Goal: Task Accomplishment & Management: Manage account settings

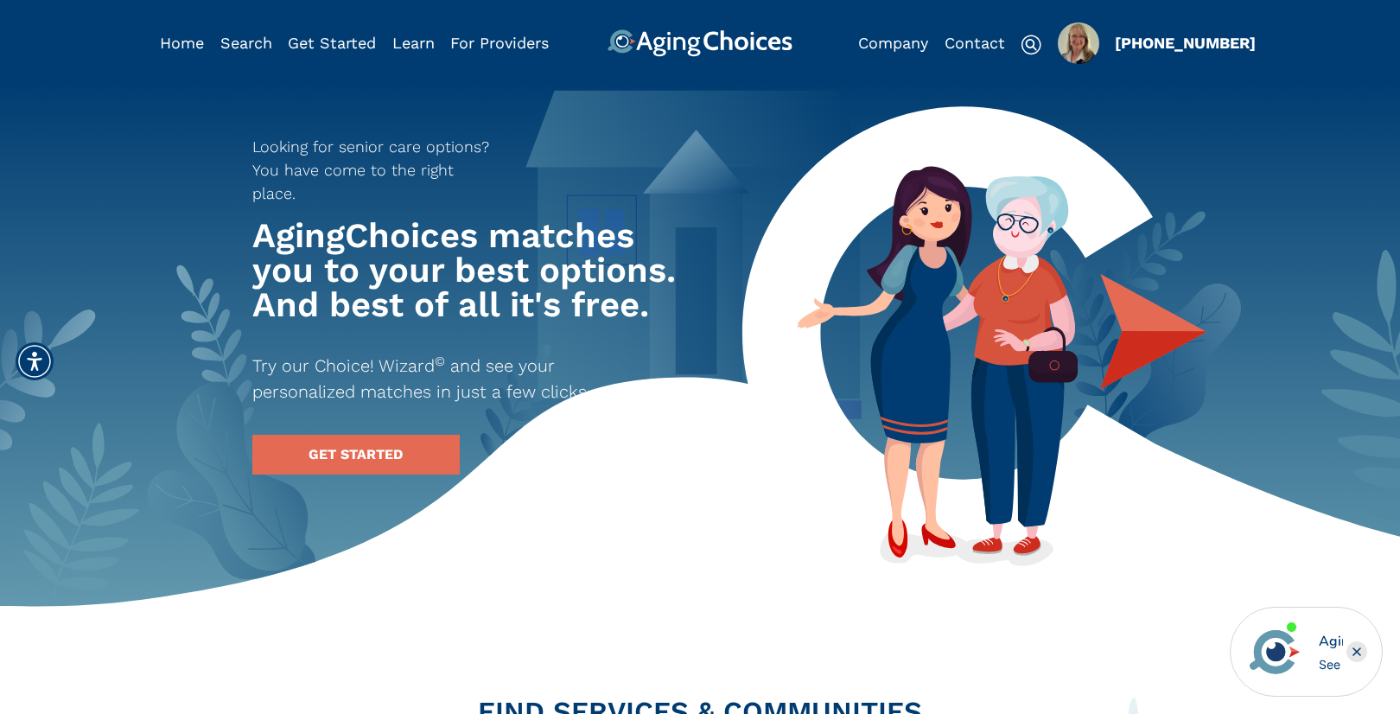
click at [1090, 46] on img "Popover trigger" at bounding box center [1078, 42] width 41 height 41
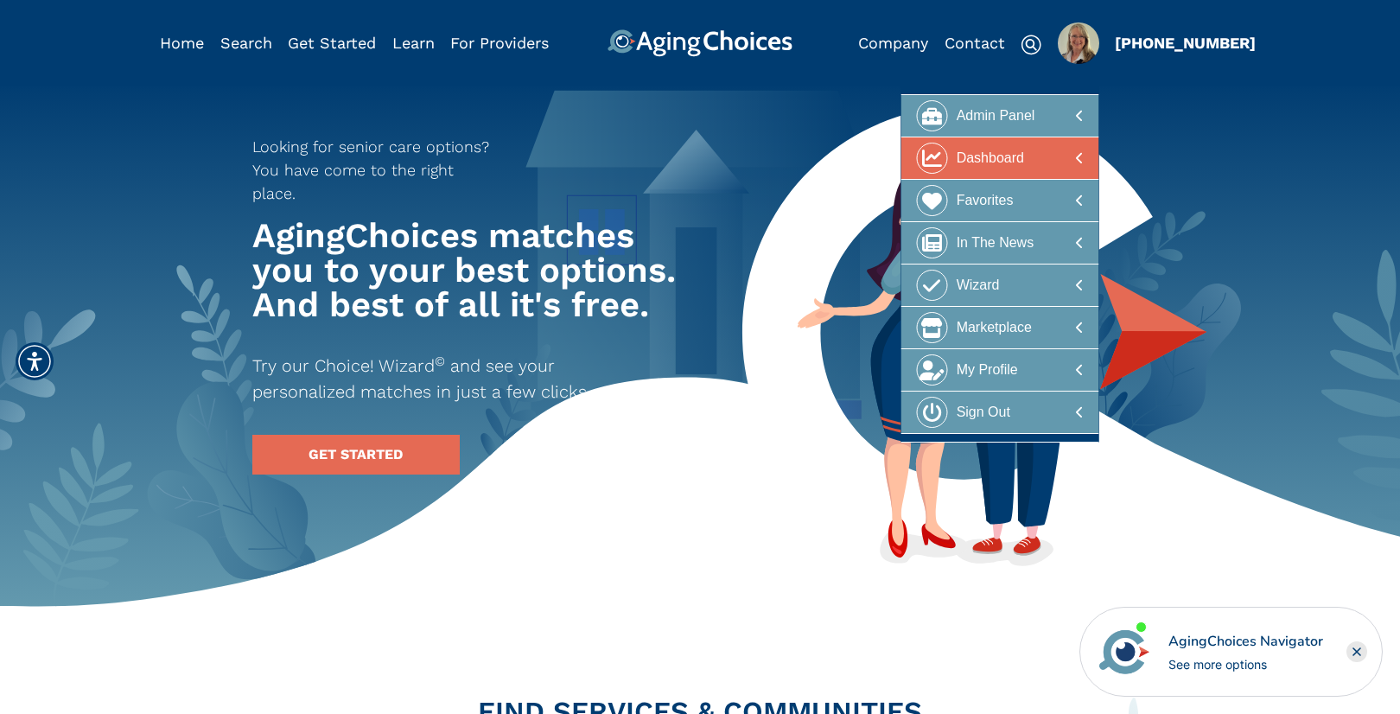
click at [1039, 158] on div at bounding box center [1000, 159] width 168 height 32
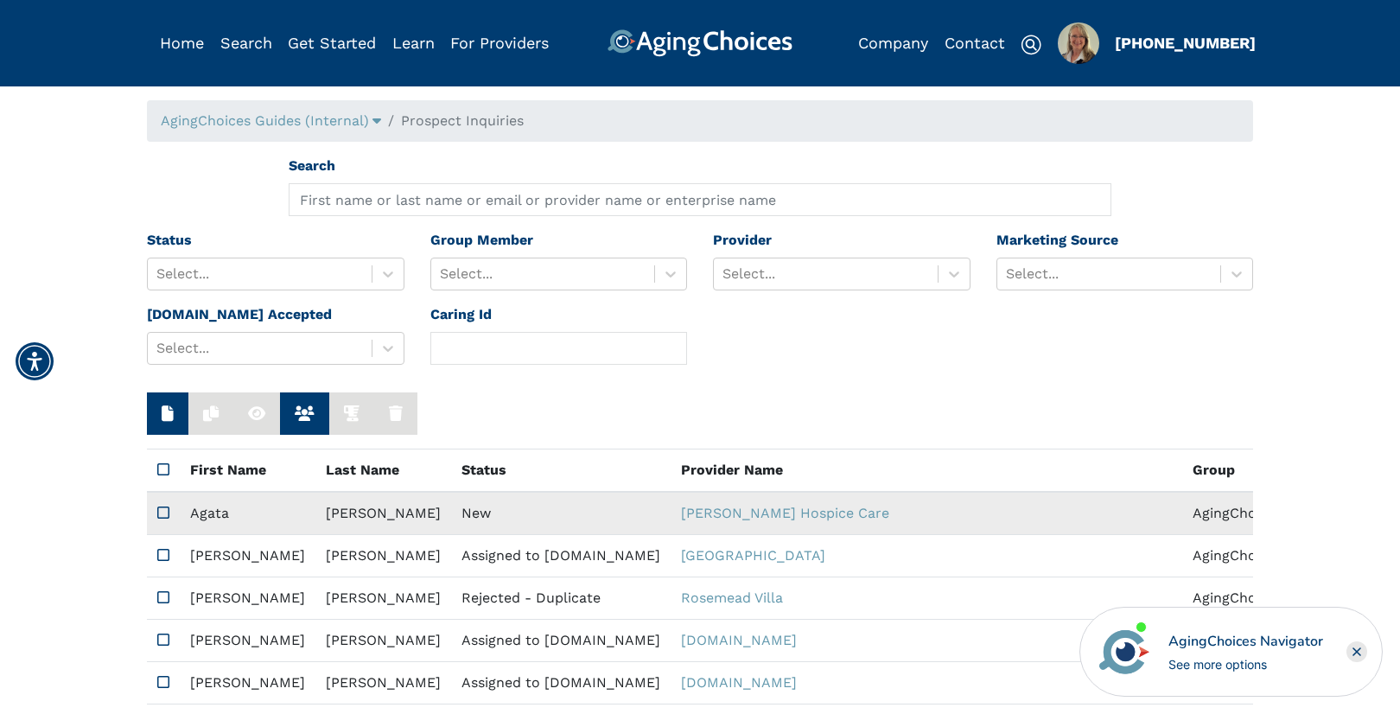
click at [451, 527] on td "New" at bounding box center [561, 513] width 220 height 43
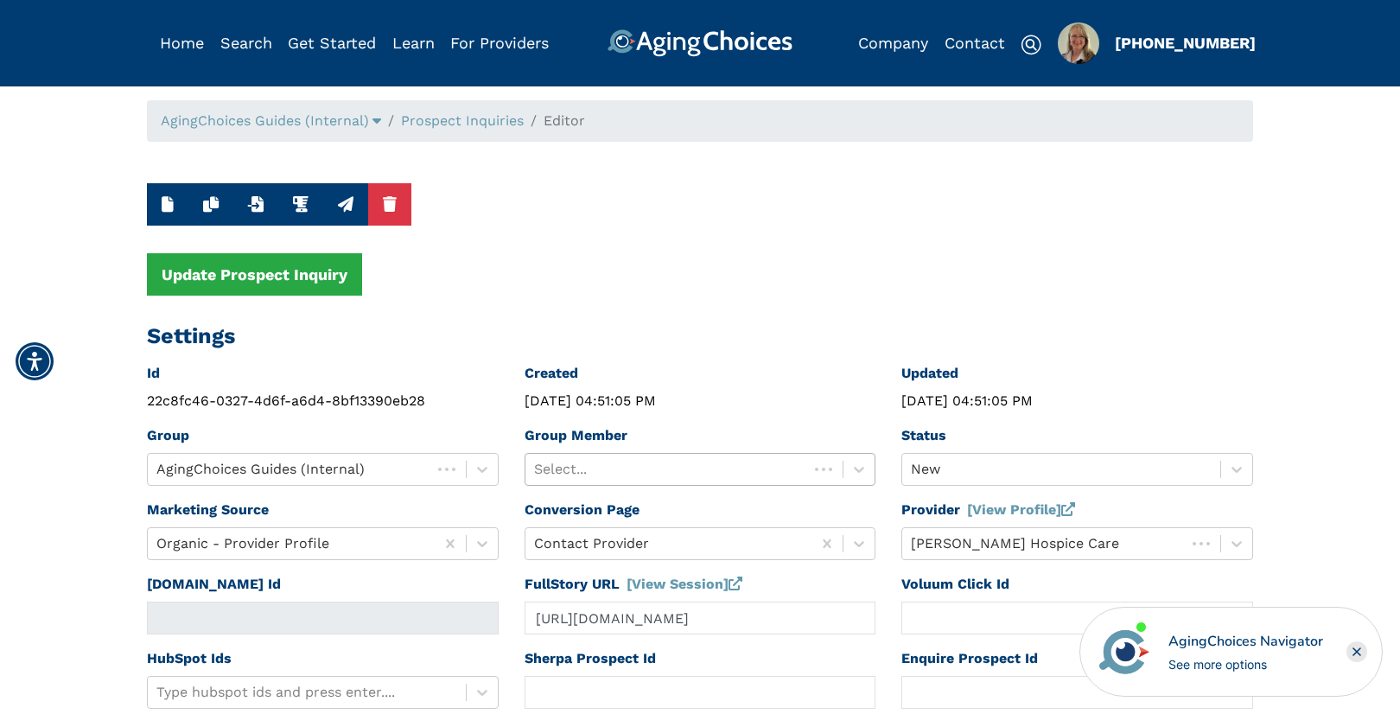
click at [594, 456] on div "Select..." at bounding box center [667, 469] width 283 height 31
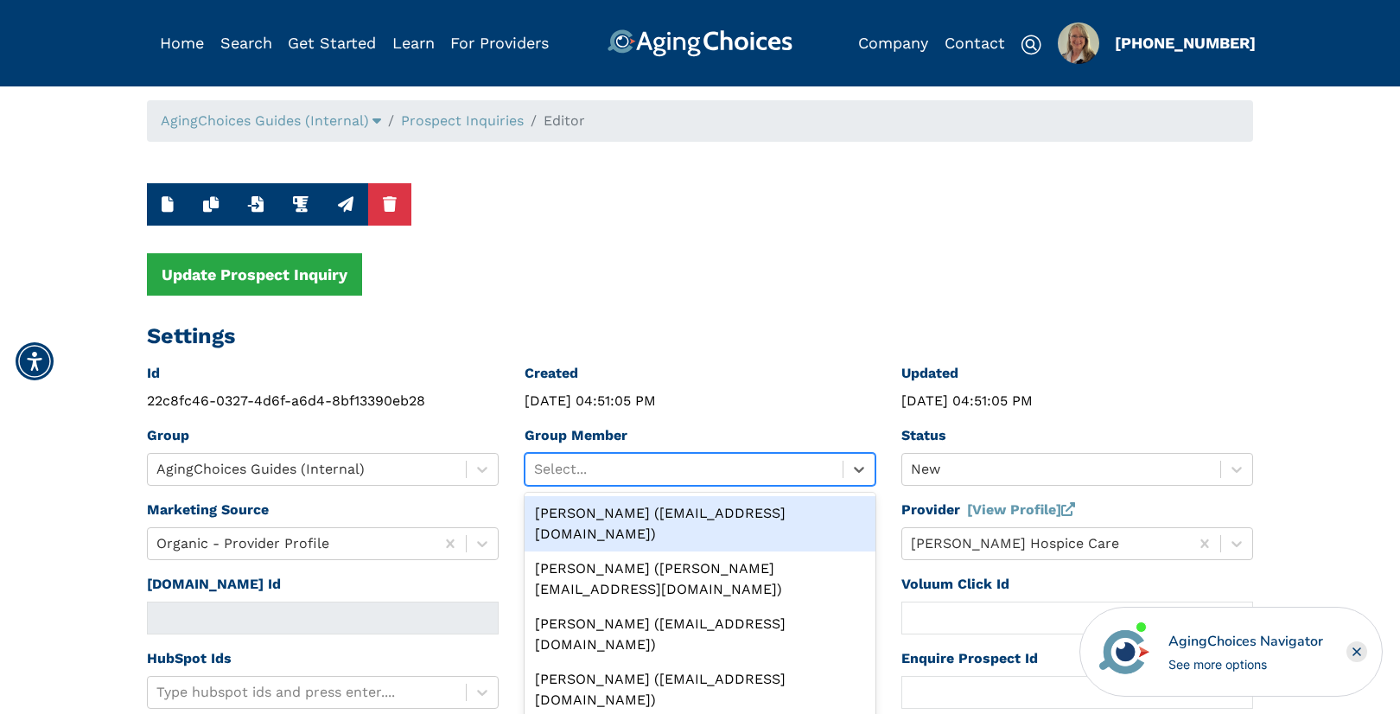
click at [612, 512] on div "Peggy Wilcox (pwilcox@lifestylecx.com)" at bounding box center [701, 523] width 352 height 55
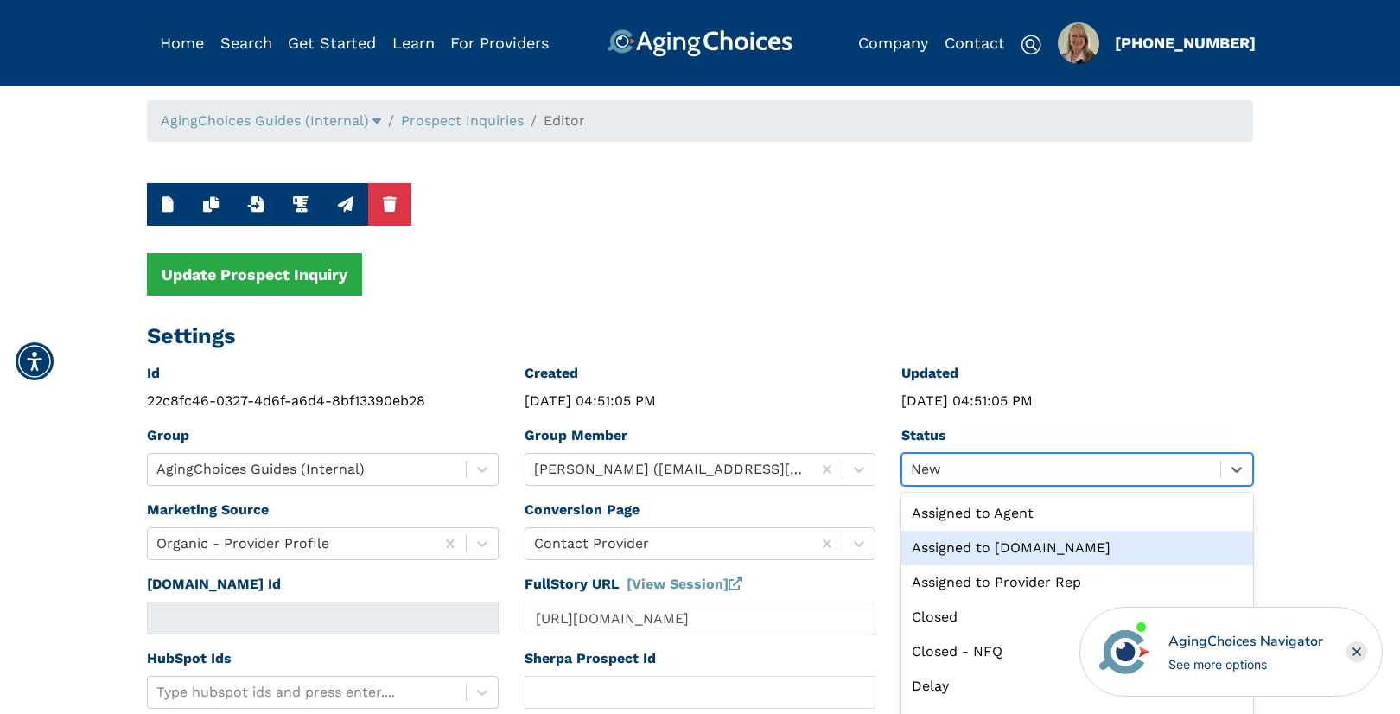
click at [932, 465] on div "option Assigned to Caring.com focused, 2 of 13. 13 results available. Use Up an…" at bounding box center [1077, 469] width 352 height 33
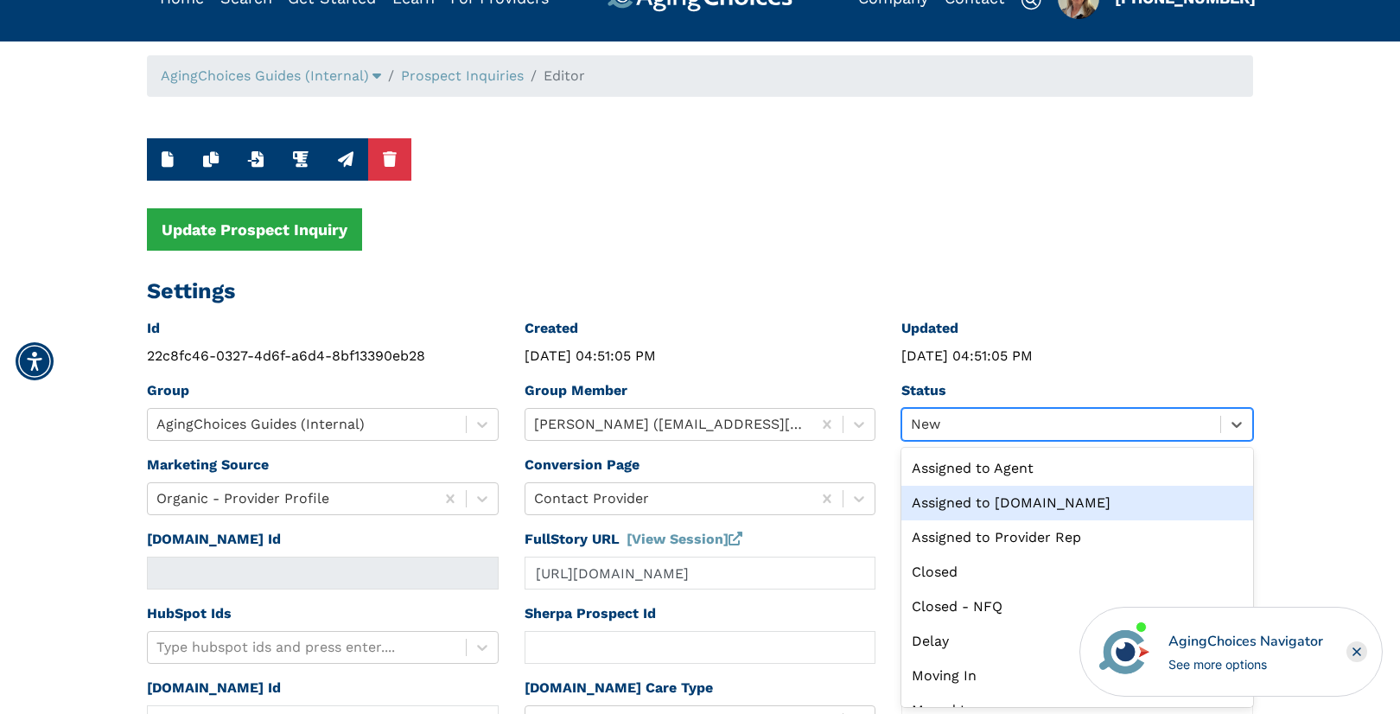
click at [981, 501] on div "Assigned to Caring.com" at bounding box center [1077, 503] width 352 height 35
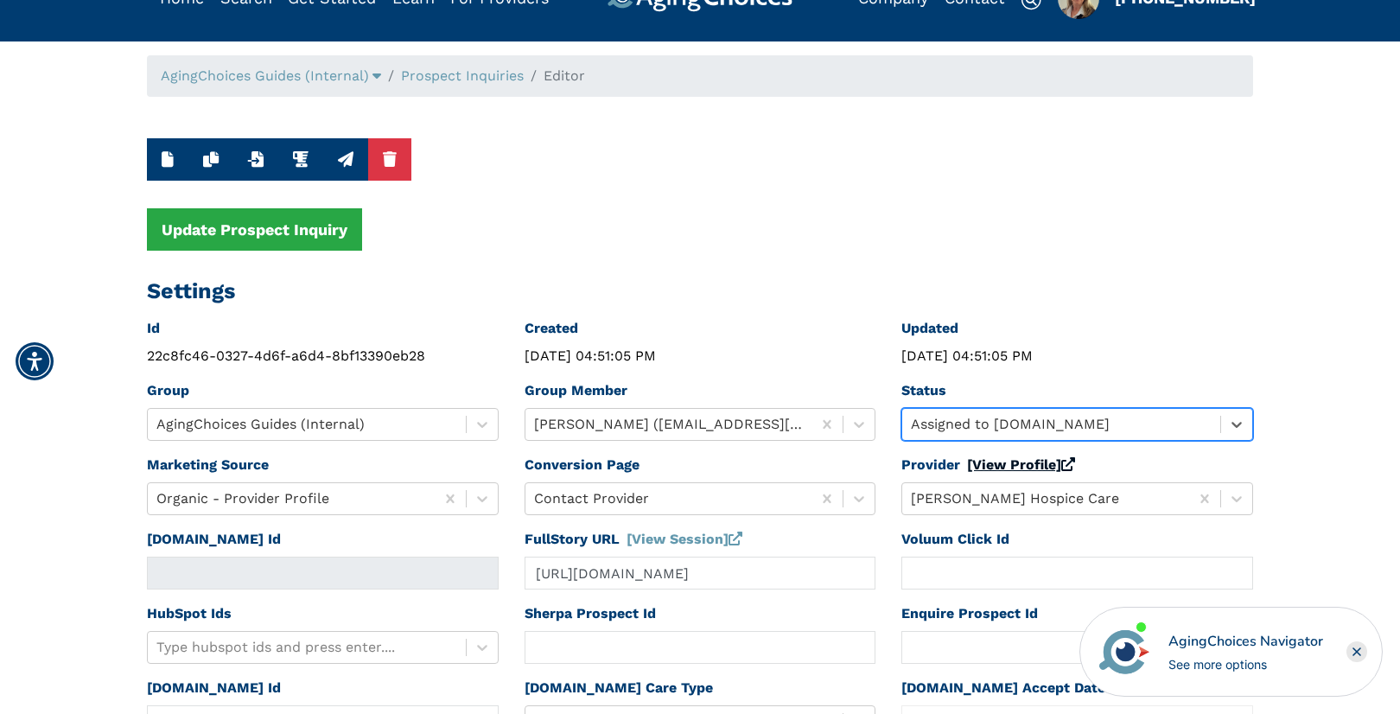
click at [992, 466] on link "[View Profile]" at bounding box center [1021, 464] width 108 height 16
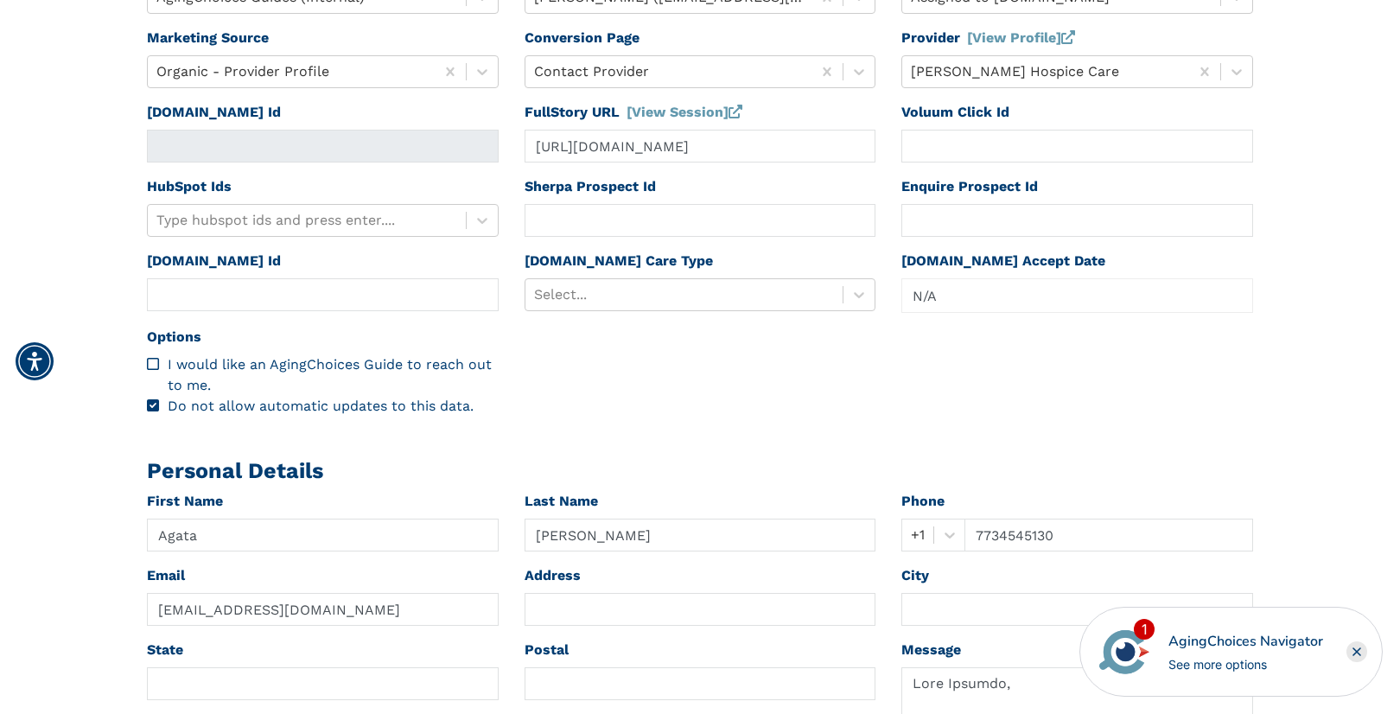
scroll to position [475, 0]
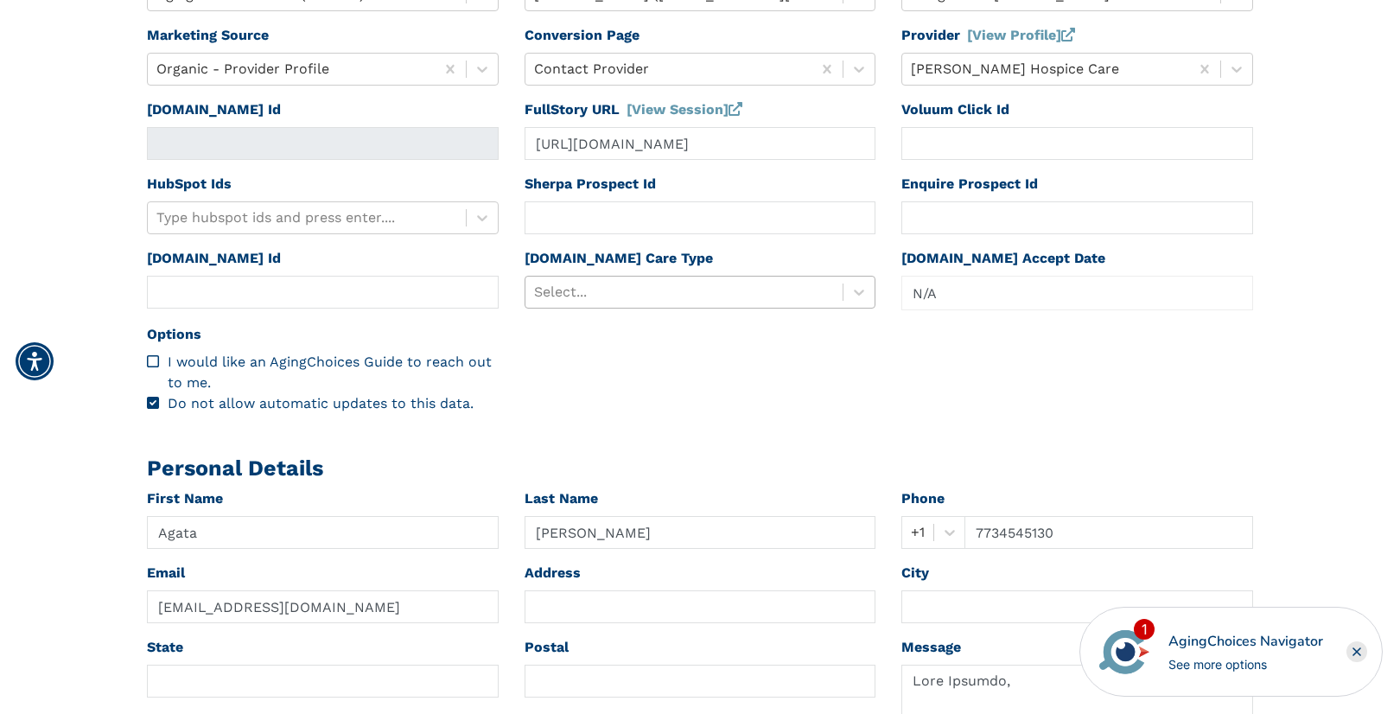
click at [657, 301] on div at bounding box center [684, 292] width 301 height 24
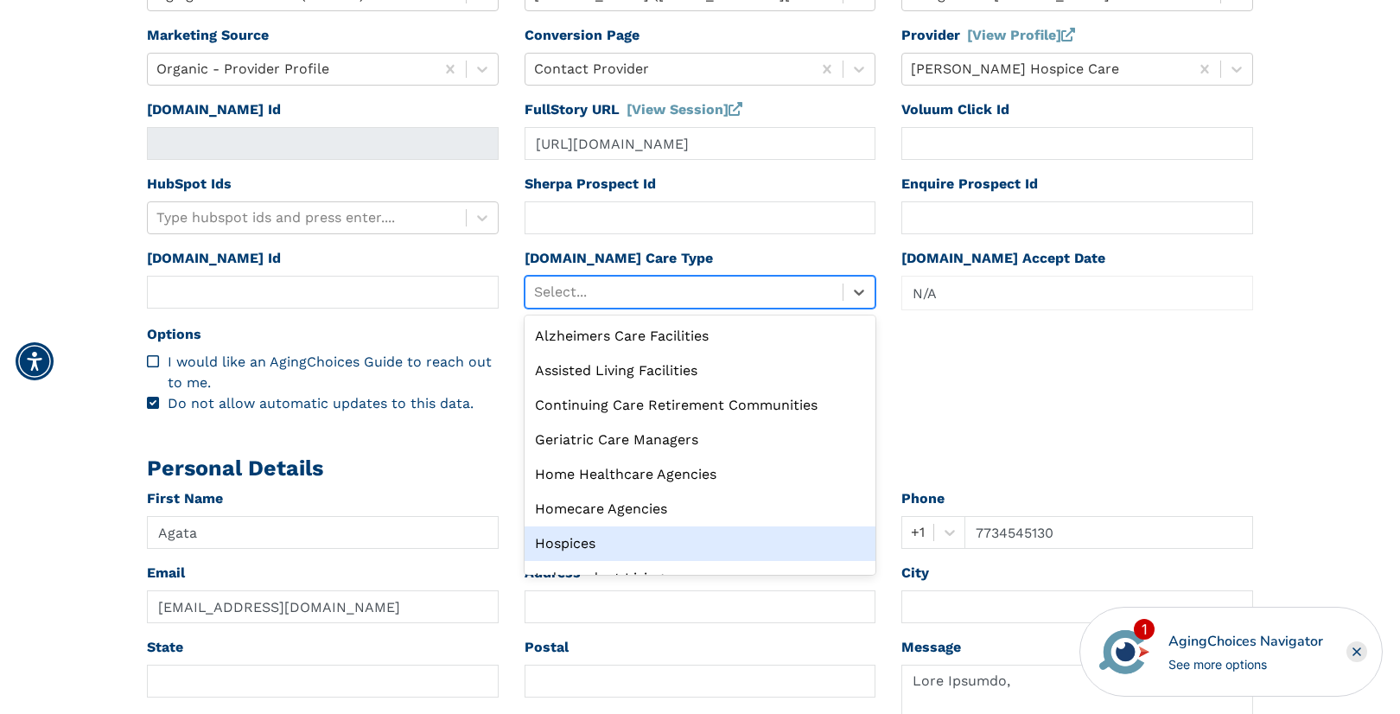
click at [610, 549] on div "Hospices" at bounding box center [701, 543] width 352 height 35
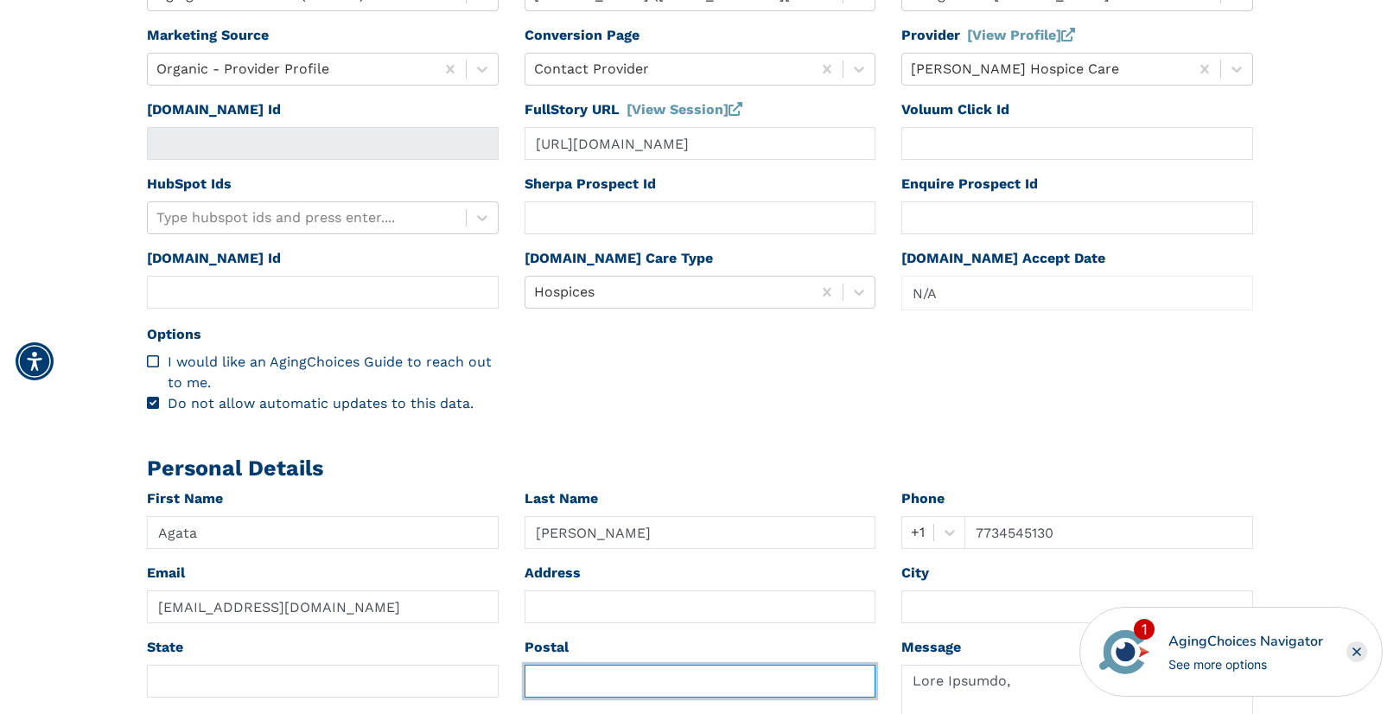
click at [546, 678] on input "text" at bounding box center [701, 681] width 352 height 33
paste input "85258"
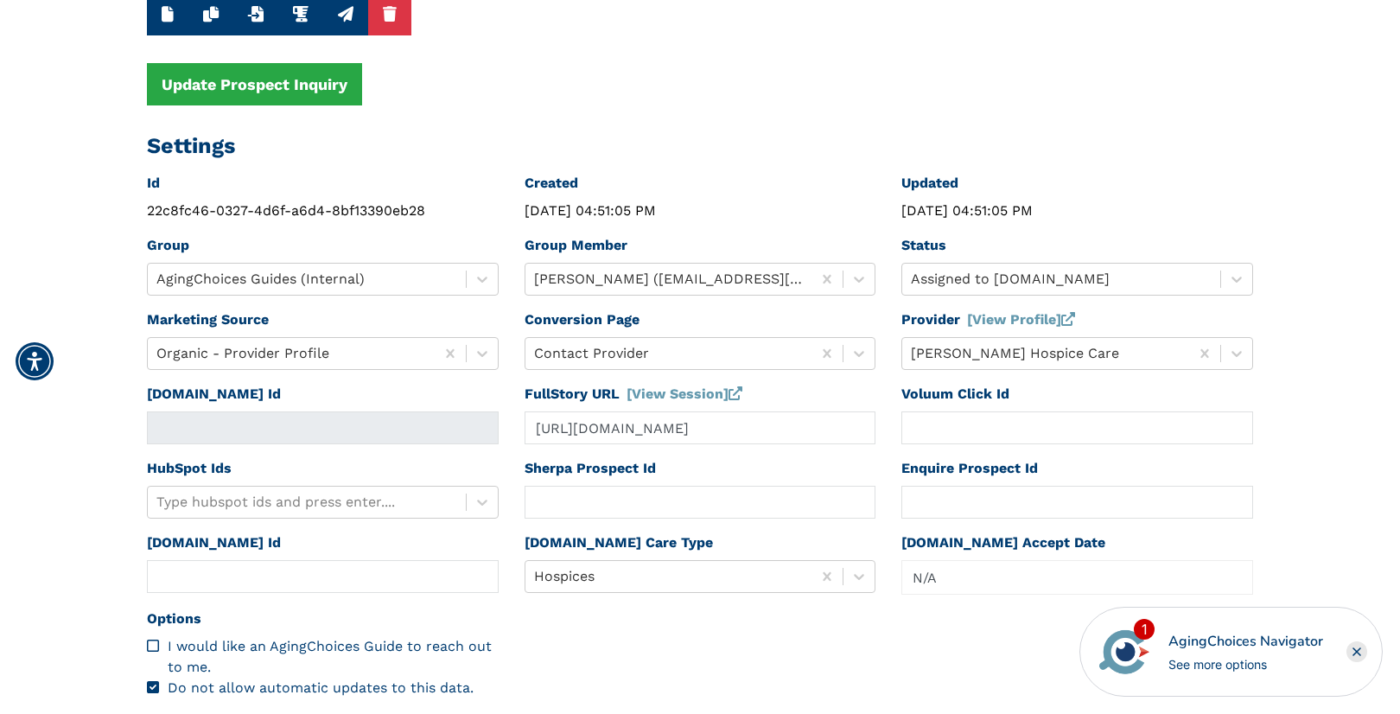
scroll to position [0, 0]
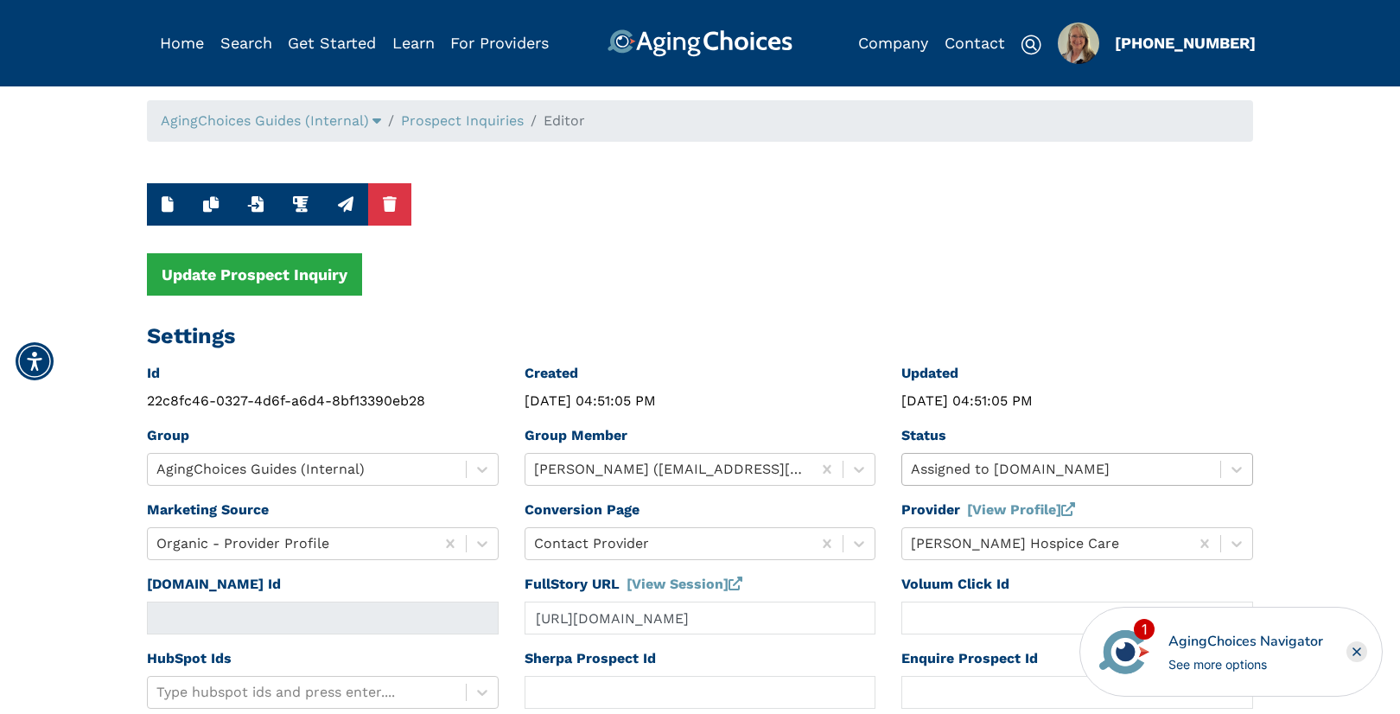
type input "85258"
click at [974, 467] on div "Assigned to Caring.com" at bounding box center [1077, 469] width 352 height 33
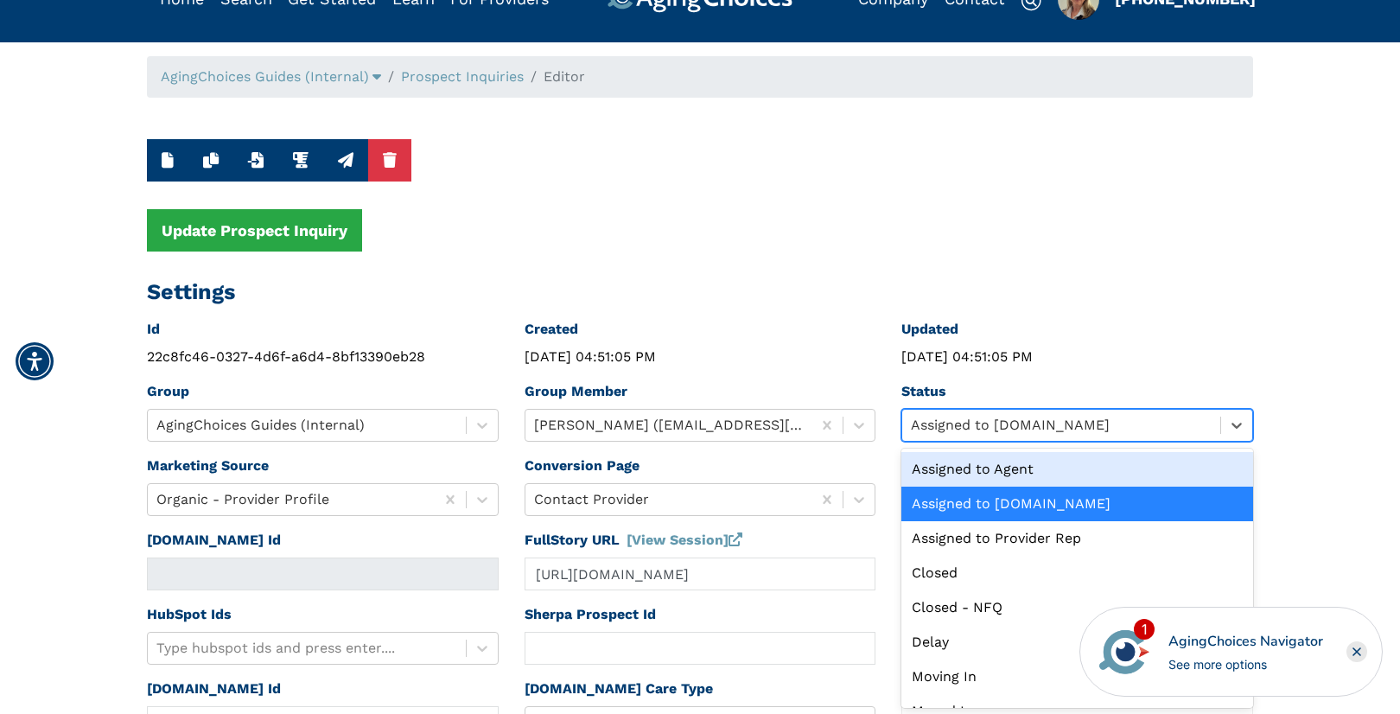
scroll to position [45, 0]
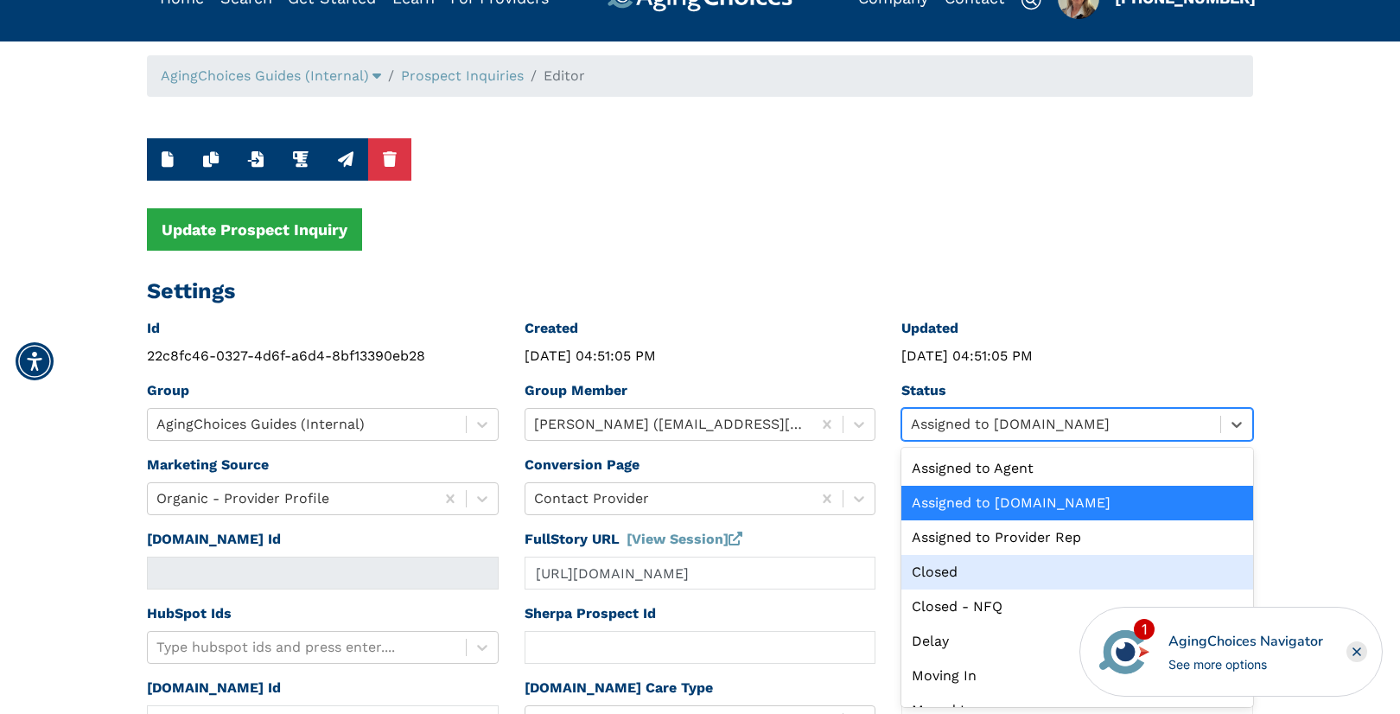
click at [933, 577] on div "Closed" at bounding box center [1077, 572] width 352 height 35
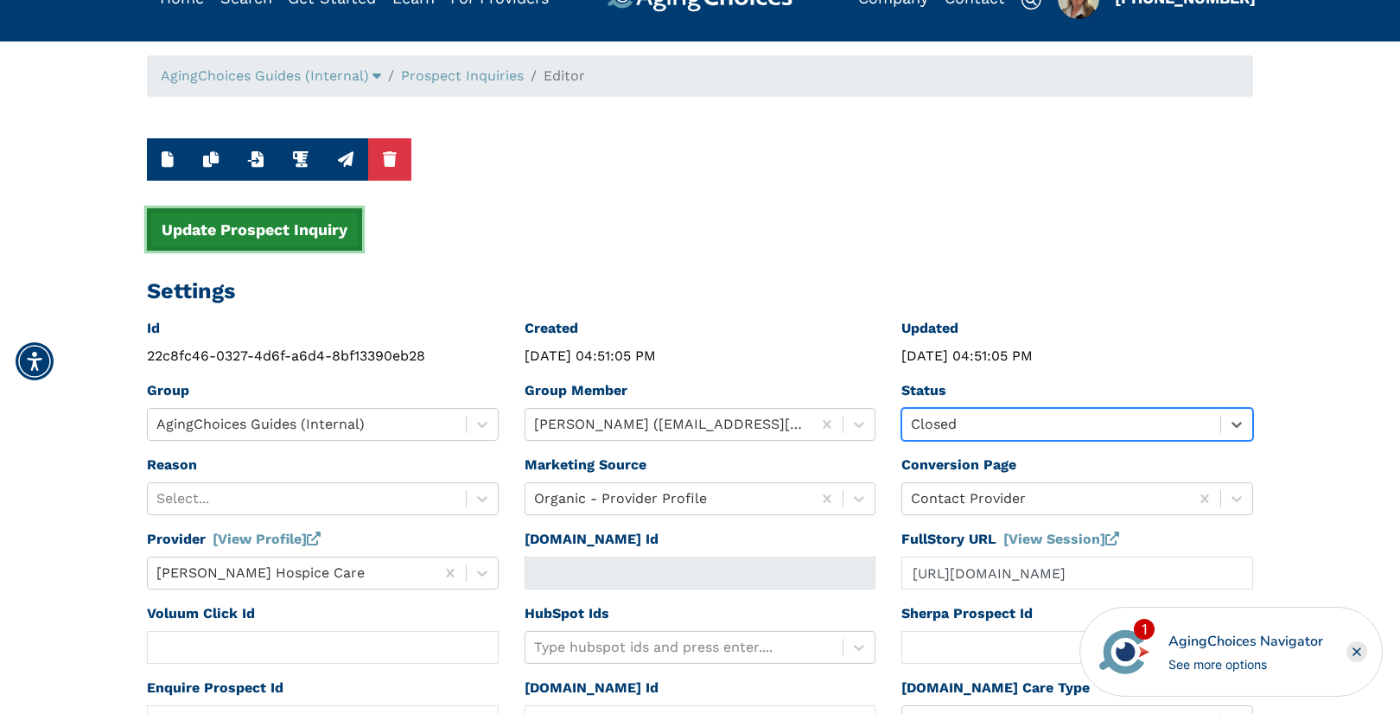
click at [333, 250] on button "Update Prospect Inquiry" at bounding box center [254, 229] width 215 height 42
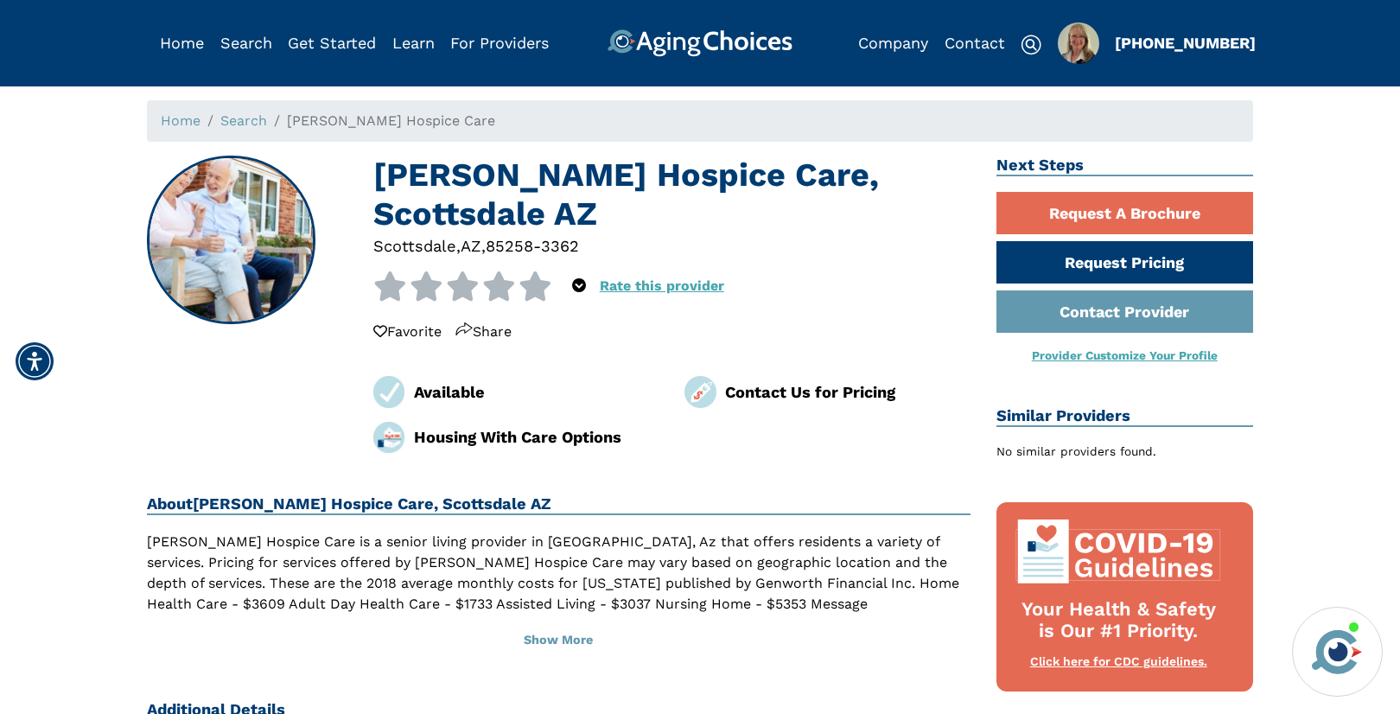
click at [513, 234] on div "85258-3362" at bounding box center [532, 245] width 93 height 23
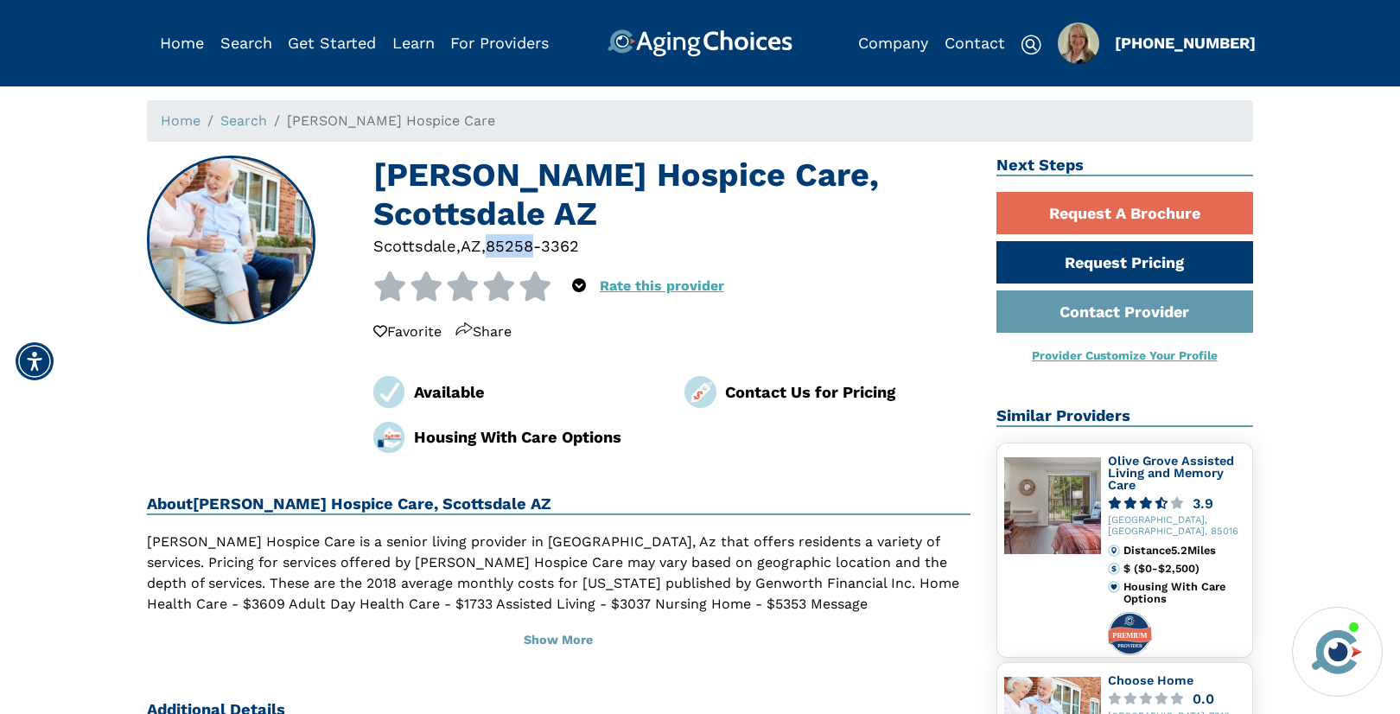
click at [513, 234] on div "85258-3362" at bounding box center [532, 245] width 93 height 23
copy div "85258"
